Goal: Information Seeking & Learning: Learn about a topic

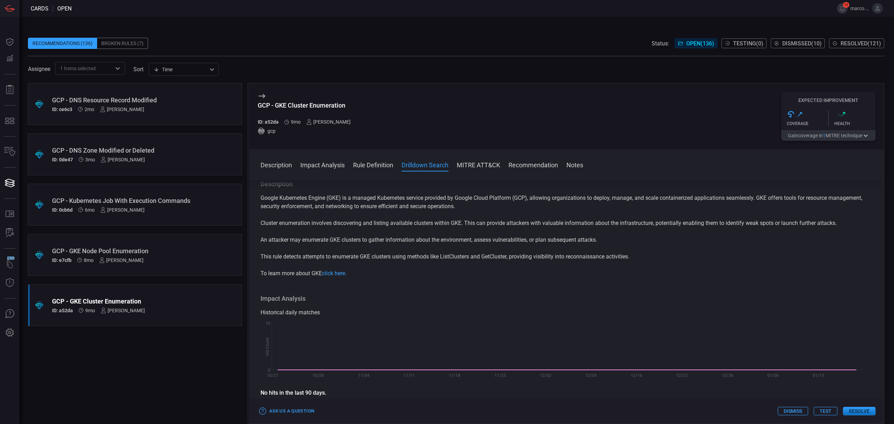
scroll to position [279, 0]
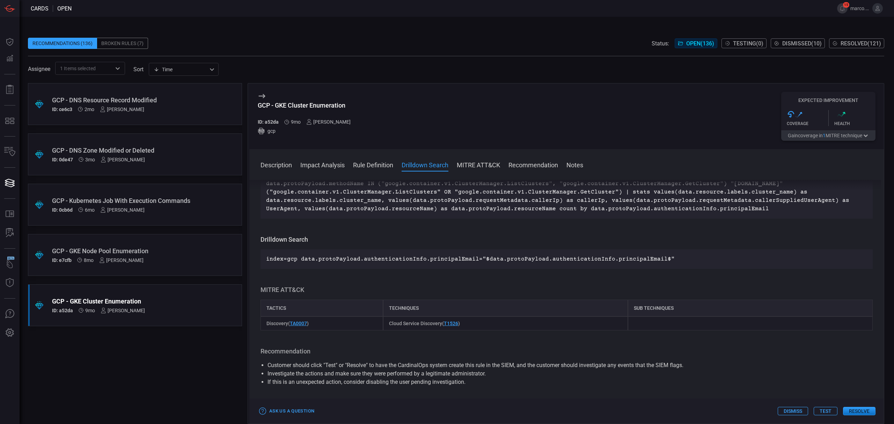
click at [168, 249] on div "GCP - GKE Node Pool Enumeration" at bounding box center [121, 250] width 139 height 7
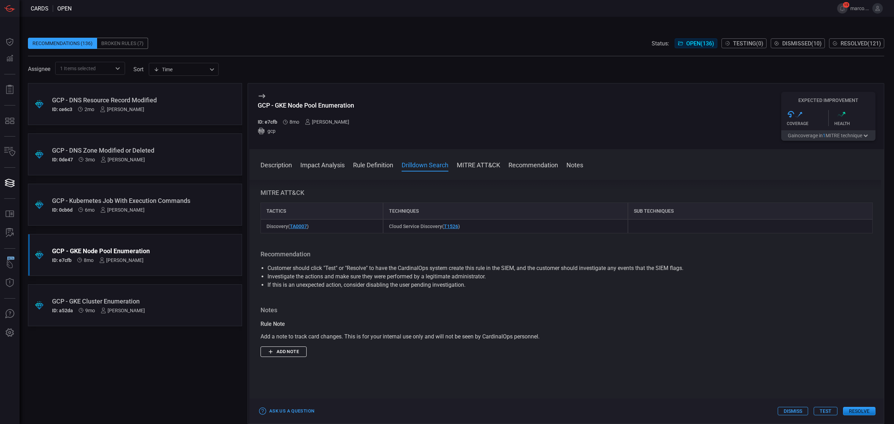
scroll to position [279, 0]
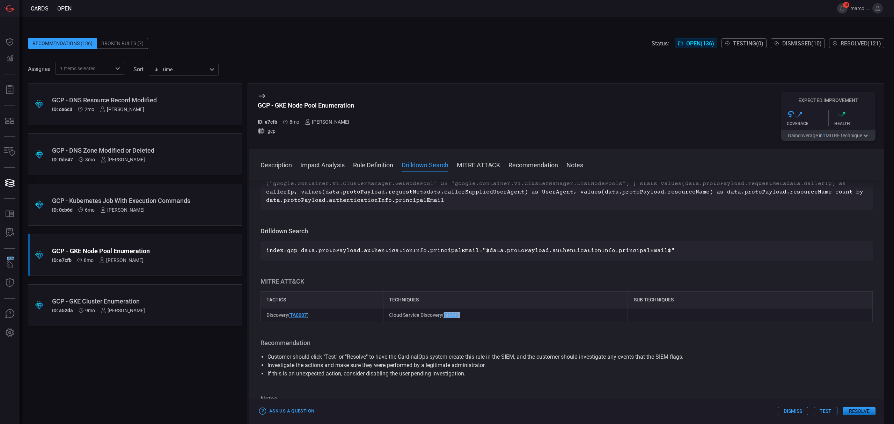
drag, startPoint x: 470, startPoint y: 319, endPoint x: 444, endPoint y: 320, distance: 25.2
click at [444, 320] on div "Cloud Service Discovery ( T1526 )" at bounding box center [505, 315] width 245 height 14
copy span "T1526 )"
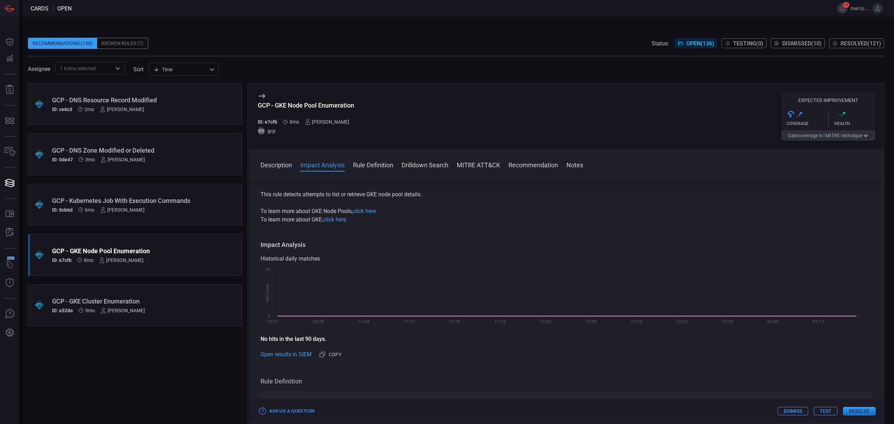
scroll to position [0, 0]
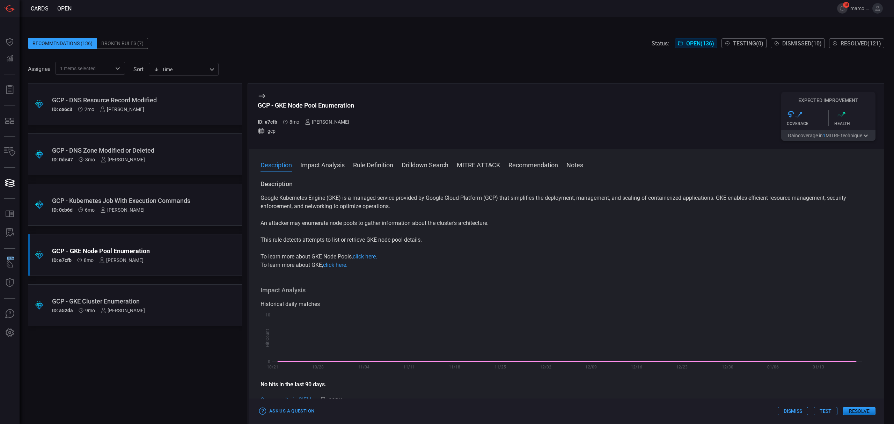
click at [507, 268] on p "To learn more about GKE, click here." at bounding box center [567, 265] width 612 height 8
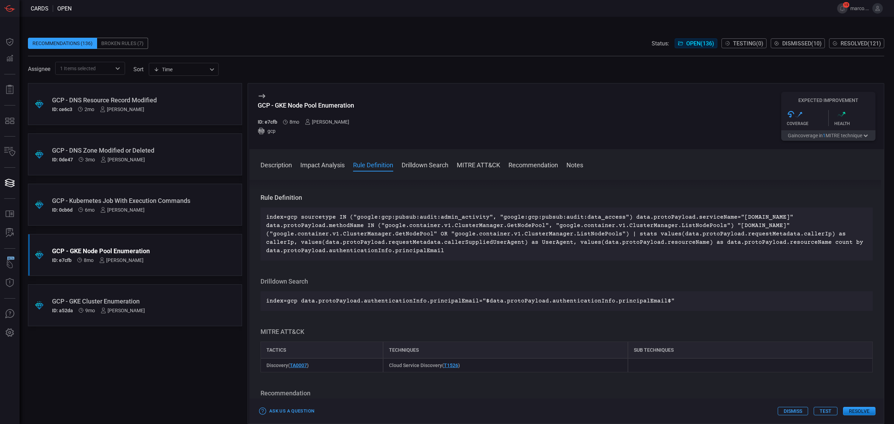
scroll to position [233, 0]
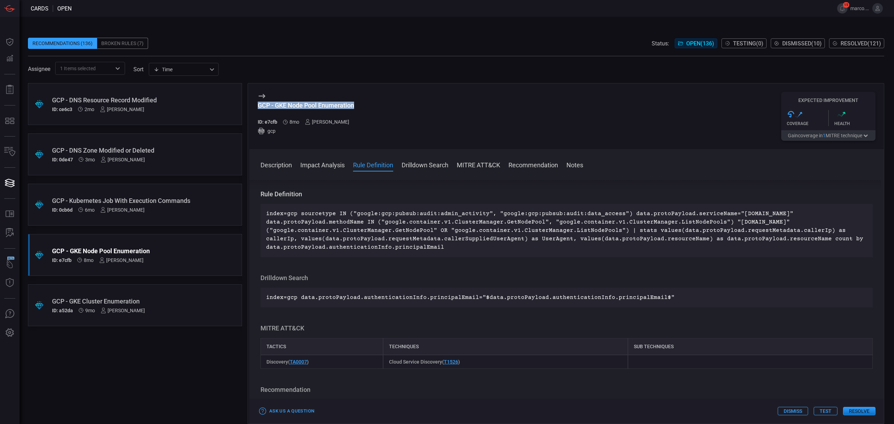
drag, startPoint x: 370, startPoint y: 108, endPoint x: 260, endPoint y: 109, distance: 110.4
click at [260, 109] on div "GCP - GKE Node Pool Enumeration ID: e7cfb 8mo [PERSON_NAME] gcp Expected Improv…" at bounding box center [566, 116] width 635 height 66
copy div "GCP - GKE Node Pool Enumeration"
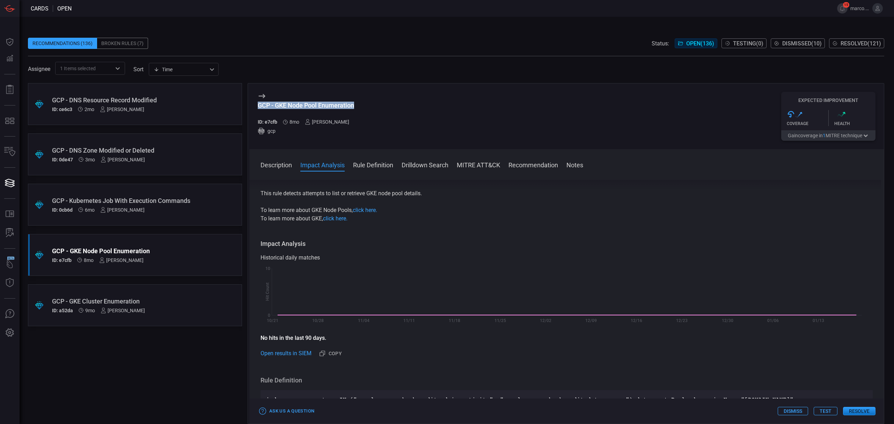
scroll to position [0, 0]
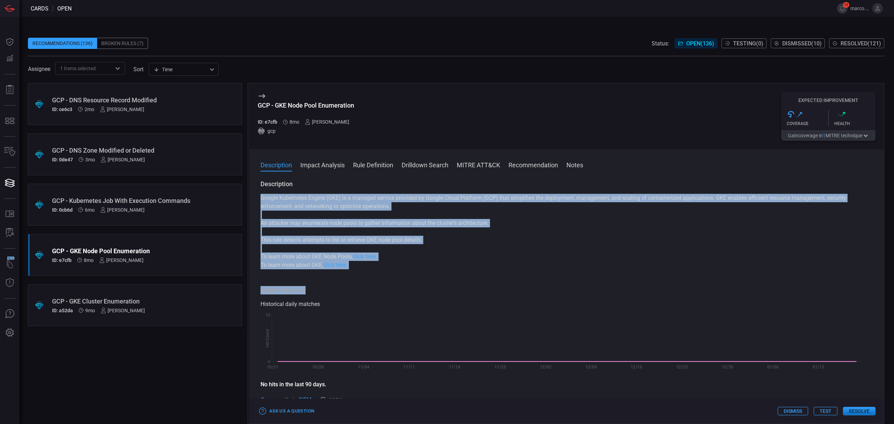
drag, startPoint x: 396, startPoint y: 273, endPoint x: 276, endPoint y: 212, distance: 134.8
click at [276, 213] on div "Description Google Kubernetes Engine (GKE) is a managed service provided by Goo…" at bounding box center [566, 300] width 635 height 241
drag, startPoint x: 261, startPoint y: 197, endPoint x: 376, endPoint y: 262, distance: 131.9
click at [376, 262] on div "Google Kubernetes Engine (GKE) is a managed service provided by Google Cloud Pl…" at bounding box center [567, 231] width 612 height 75
copy div "Google Kubernetes Engine (GKE) is a managed service provided by Google Cloud Pl…"
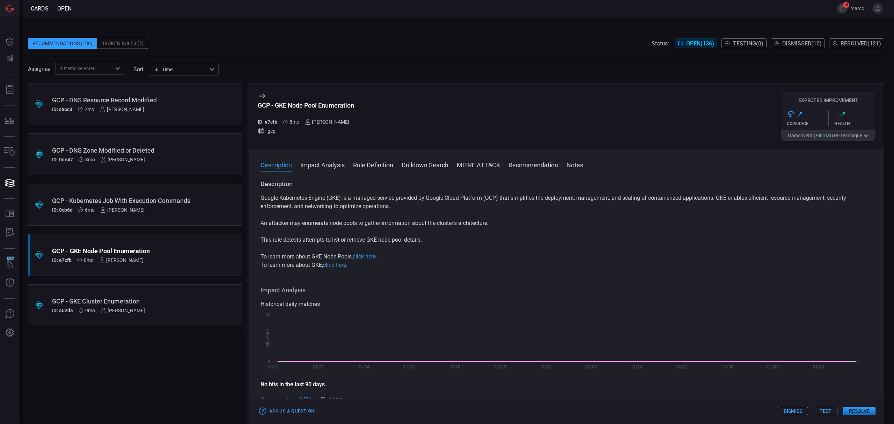
drag, startPoint x: 414, startPoint y: 287, endPoint x: 409, endPoint y: 276, distance: 12.7
click at [414, 286] on div "Description Google Kubernetes Engine (GKE) is a managed service provided by Goo…" at bounding box center [566, 300] width 635 height 241
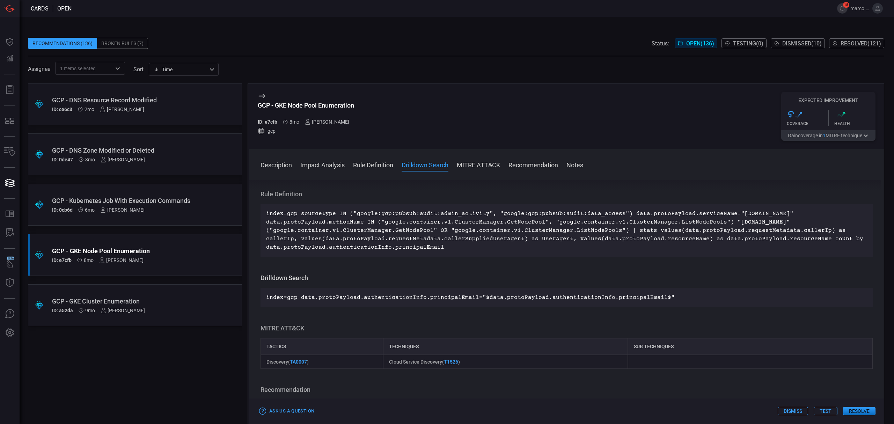
scroll to position [372, 0]
